Goal: Find specific page/section: Find specific page/section

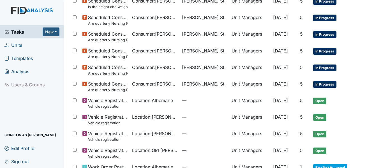
scroll to position [22, 0]
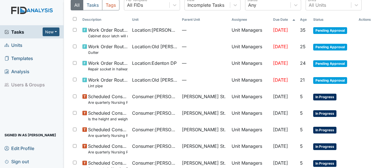
click at [20, 44] on span "Units" at bounding box center [13, 45] width 18 height 9
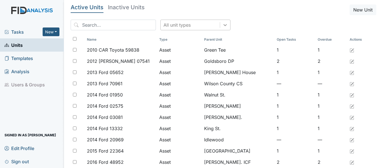
click at [222, 23] on icon at bounding box center [225, 25] width 6 height 6
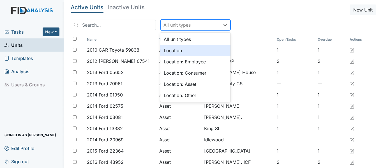
click at [179, 48] on div "Location" at bounding box center [195, 50] width 70 height 11
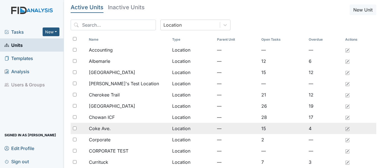
click at [107, 127] on span "Coke Ave." at bounding box center [100, 128] width 22 height 7
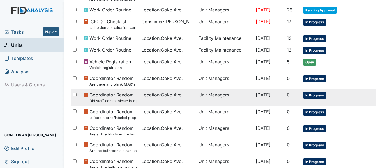
scroll to position [142, 0]
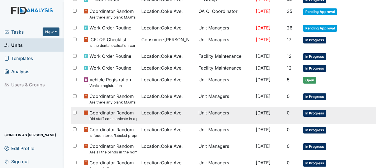
click at [122, 119] on small "Did staff communicate in a positive demeanor with consumers?" at bounding box center [112, 118] width 47 height 5
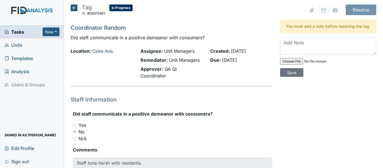
click at [73, 8] on icon at bounding box center [74, 7] width 7 height 7
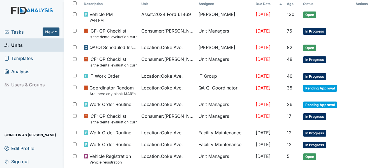
scroll to position [58, 0]
